Goal: Task Accomplishment & Management: Manage account settings

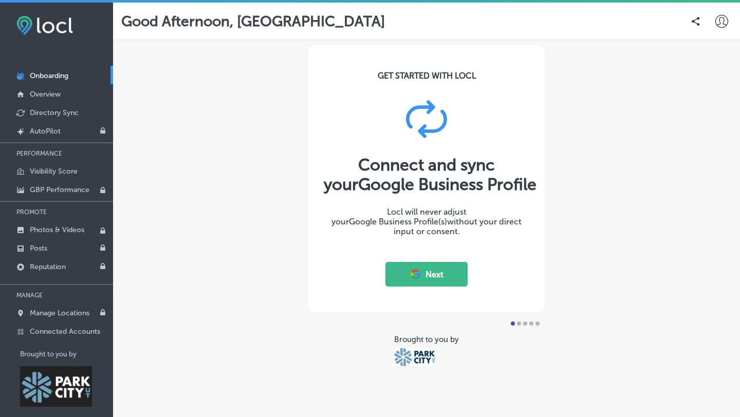
click at [429, 277] on button "Next" at bounding box center [426, 274] width 82 height 25
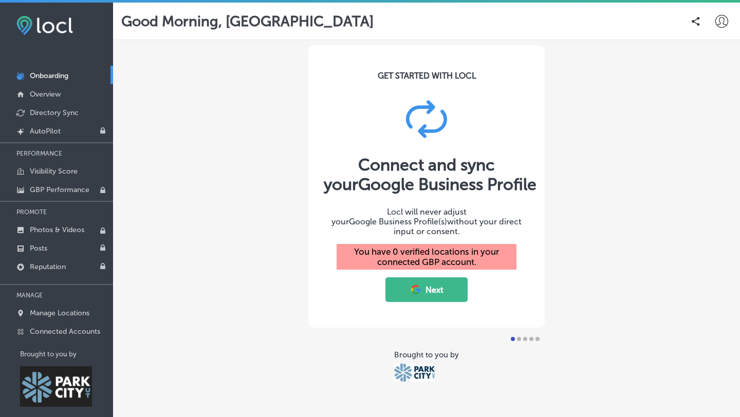
click at [432, 285] on button "Next" at bounding box center [426, 289] width 82 height 25
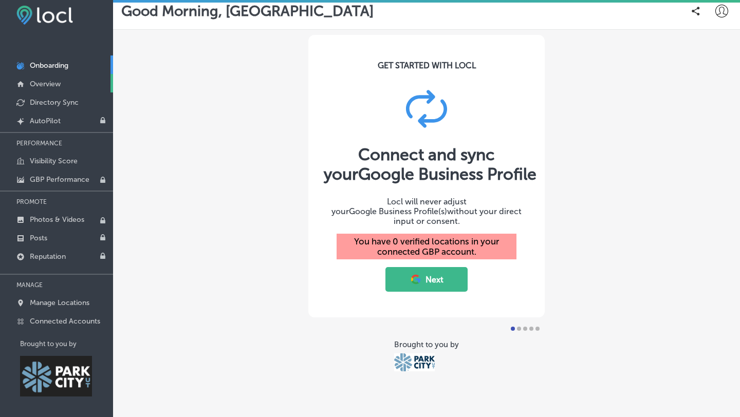
click at [41, 84] on p "Overview" at bounding box center [45, 84] width 31 height 9
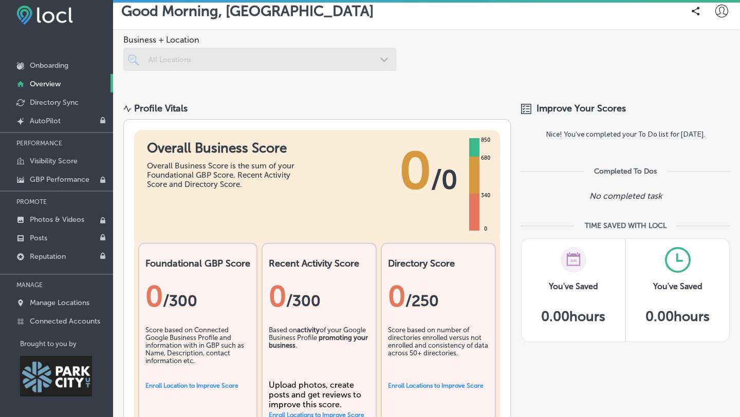
click at [332, 68] on div at bounding box center [259, 59] width 273 height 23
click at [328, 58] on div at bounding box center [259, 59] width 273 height 23
click at [148, 57] on div at bounding box center [259, 59] width 273 height 23
click at [65, 301] on p "Manage Locations" at bounding box center [60, 302] width 60 height 9
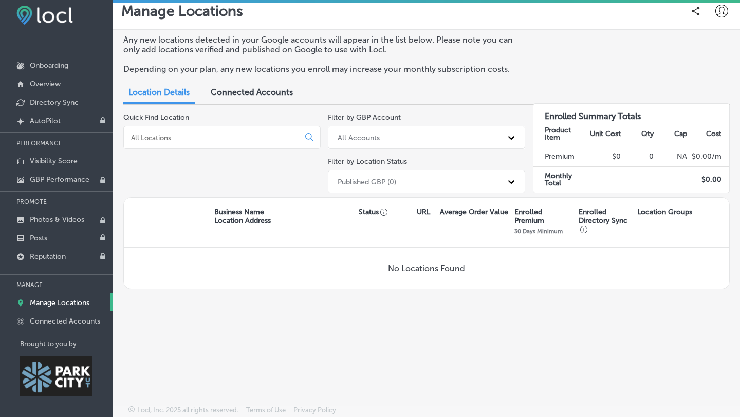
click at [244, 141] on input at bounding box center [213, 137] width 167 height 9
click at [69, 321] on p "Connected Accounts" at bounding box center [65, 321] width 70 height 9
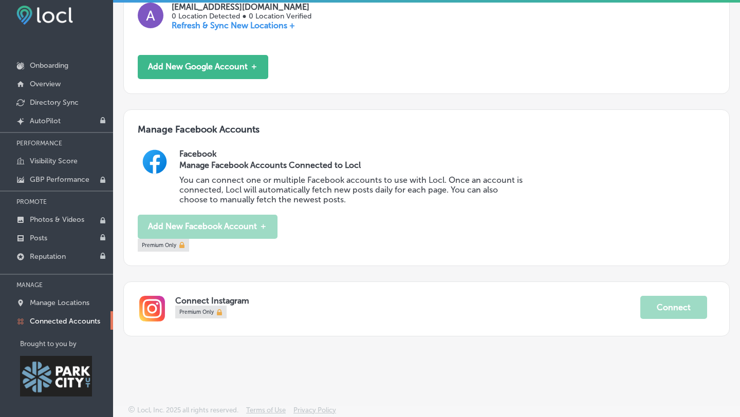
scroll to position [96, 0]
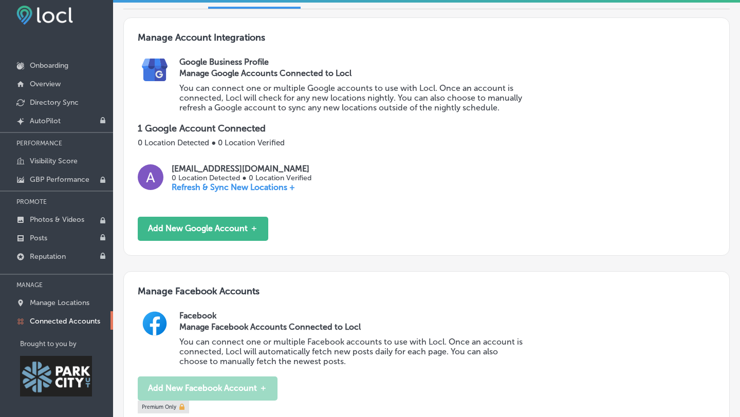
click at [206, 187] on p "Refresh & Sync New Locations +" at bounding box center [241, 187] width 139 height 10
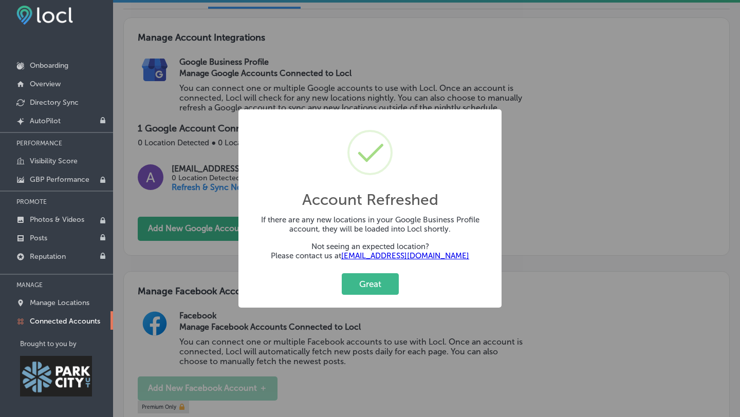
click at [600, 179] on div "Account Refreshed × If there are any new locations in your Google Business Prof…" at bounding box center [370, 208] width 740 height 417
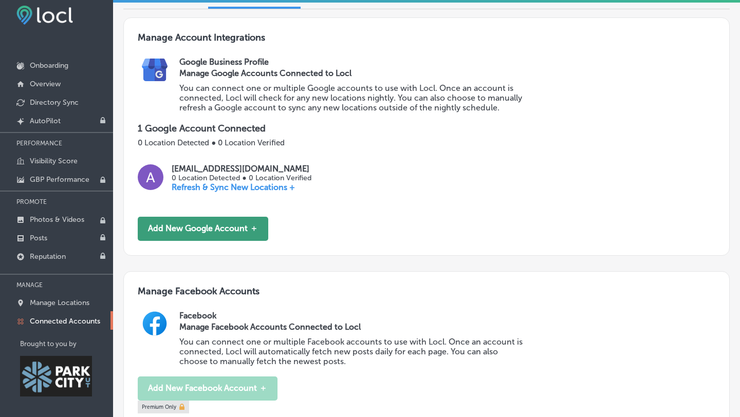
click at [198, 236] on button "Add New Google Account ＋" at bounding box center [203, 229] width 130 height 24
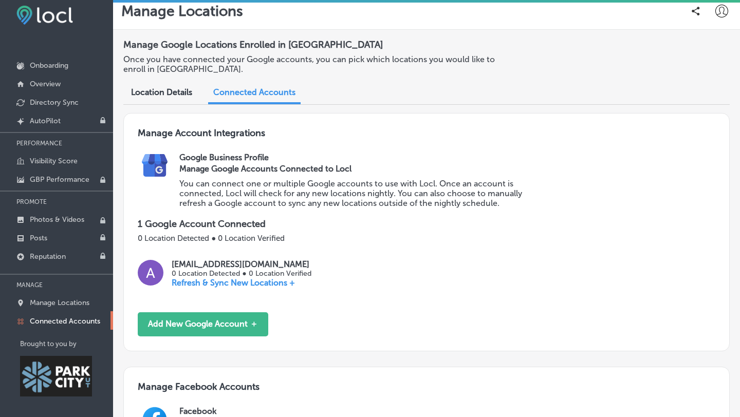
click at [270, 282] on p "Refresh & Sync New Locations +" at bounding box center [241, 283] width 139 height 10
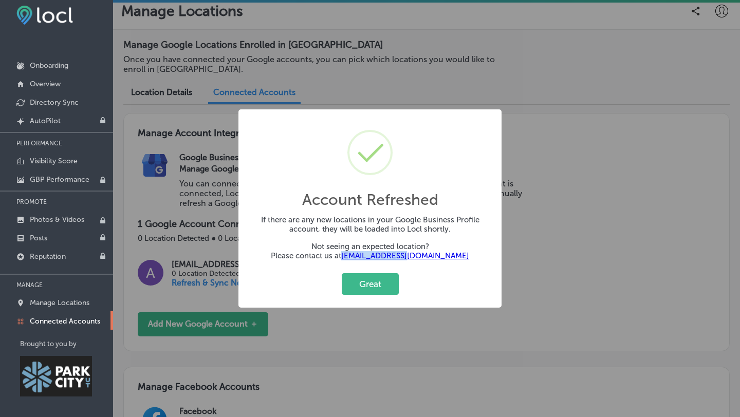
drag, startPoint x: 441, startPoint y: 254, endPoint x: 378, endPoint y: 257, distance: 62.2
click at [378, 257] on p "Please contact us at [EMAIL_ADDRESS][DOMAIN_NAME]" at bounding box center [370, 255] width 242 height 9
copy link "[EMAIL_ADDRESS][DOMAIN_NAME]"
click at [360, 285] on button "Great" at bounding box center [370, 283] width 57 height 21
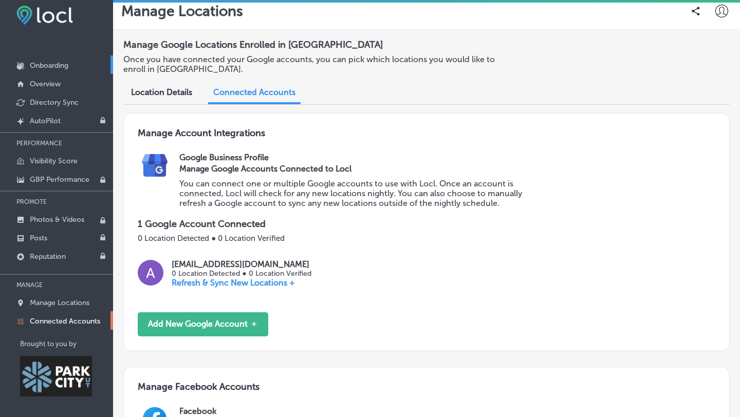
click at [71, 66] on link "Onboarding" at bounding box center [56, 64] width 113 height 18
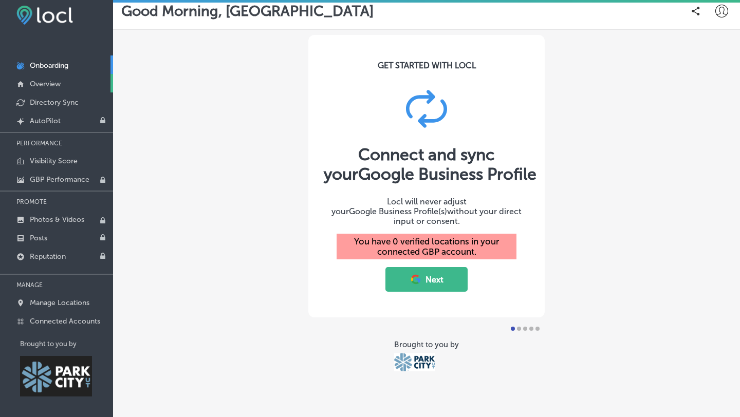
click at [44, 89] on link "Overview" at bounding box center [56, 83] width 113 height 18
